Goal: Task Accomplishment & Management: Manage account settings

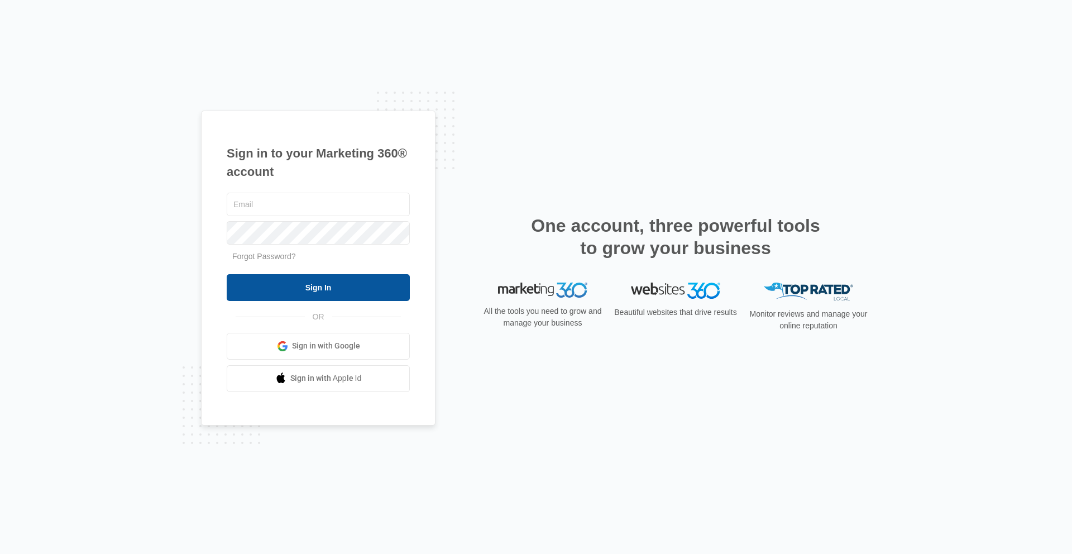
type input "[PERSON_NAME][EMAIL_ADDRESS][PERSON_NAME][DOMAIN_NAME]"
click at [328, 295] on input "Sign In" at bounding box center [318, 287] width 183 height 27
